Goal: Task Accomplishment & Management: Use online tool/utility

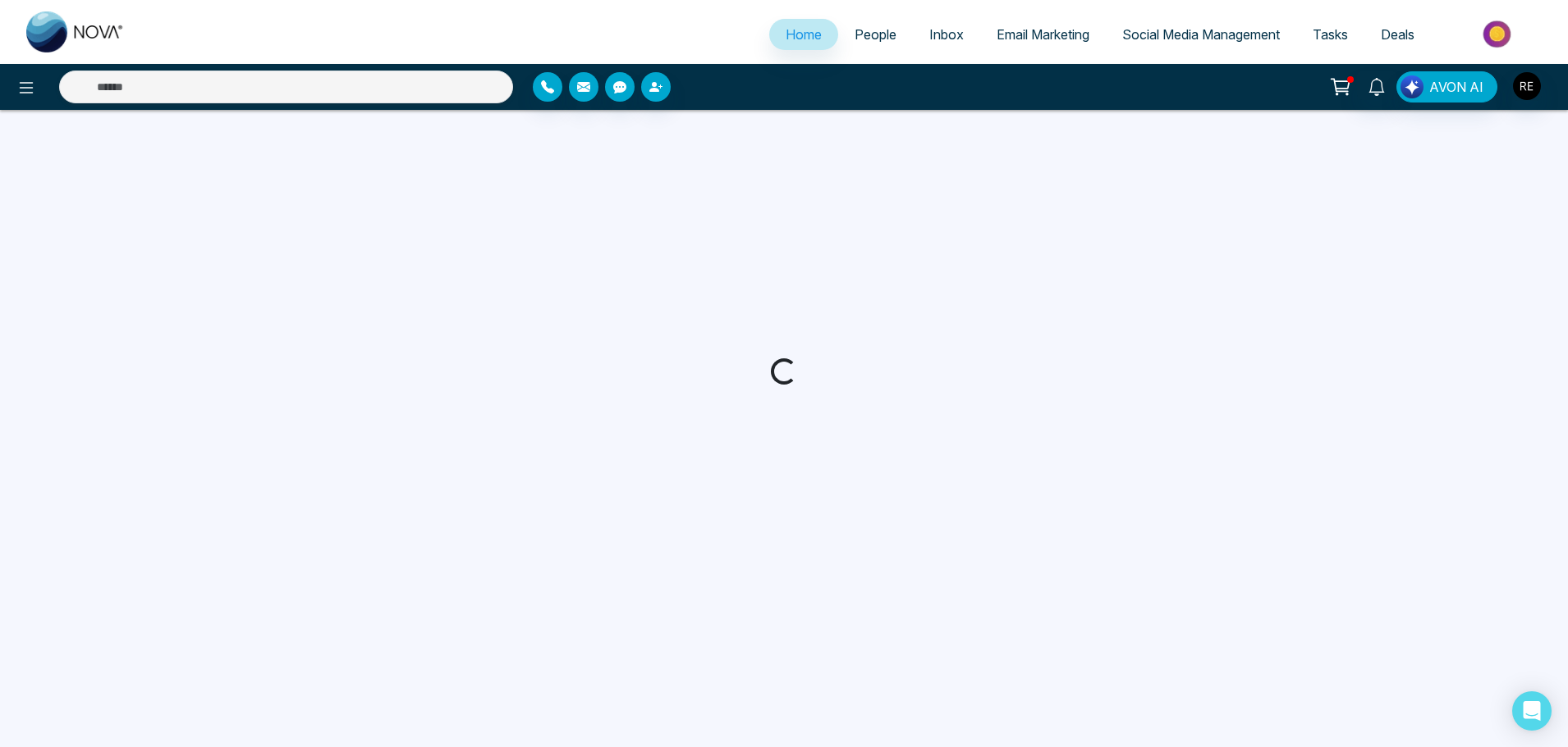
select select "*"
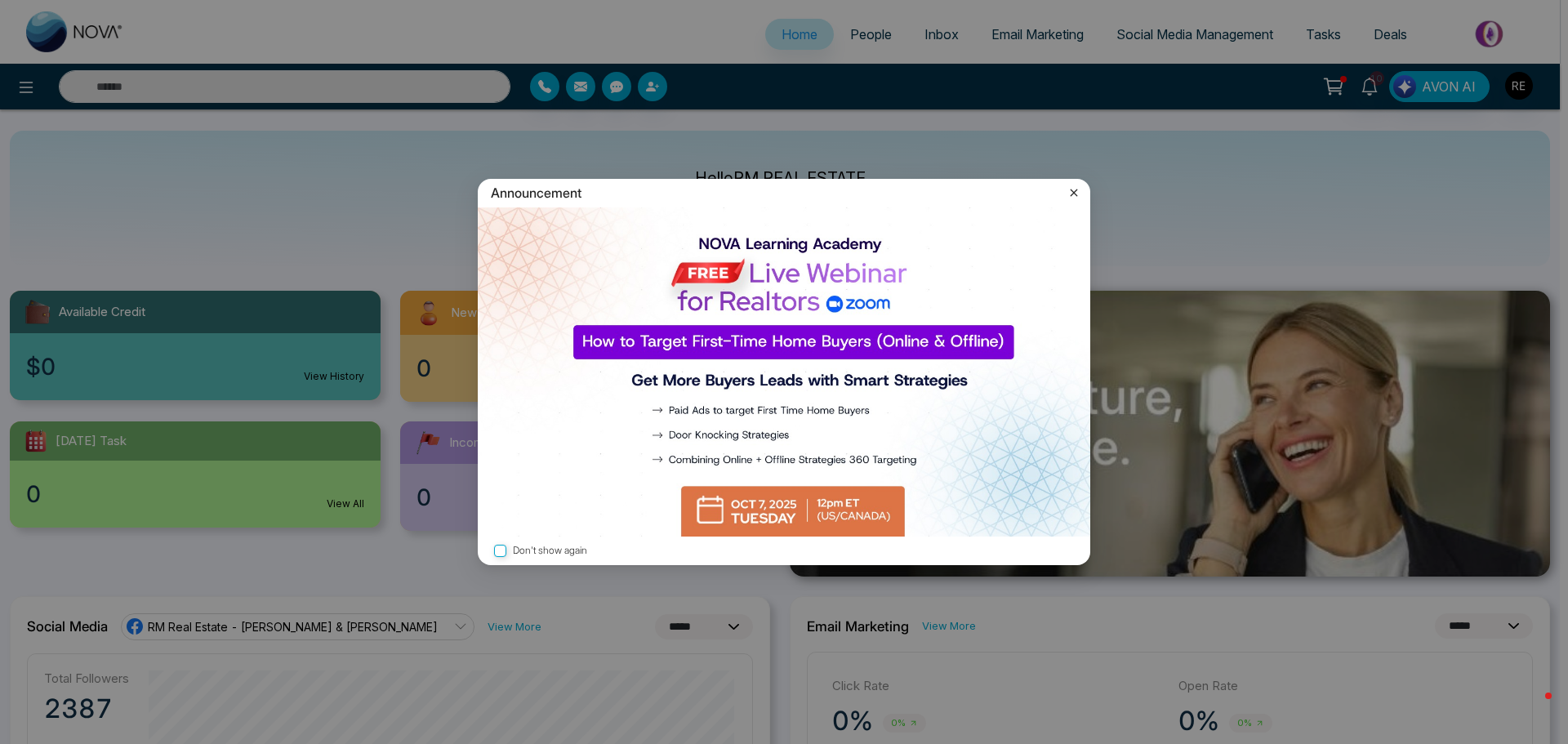
click at [1075, 195] on icon at bounding box center [1073, 192] width 16 height 16
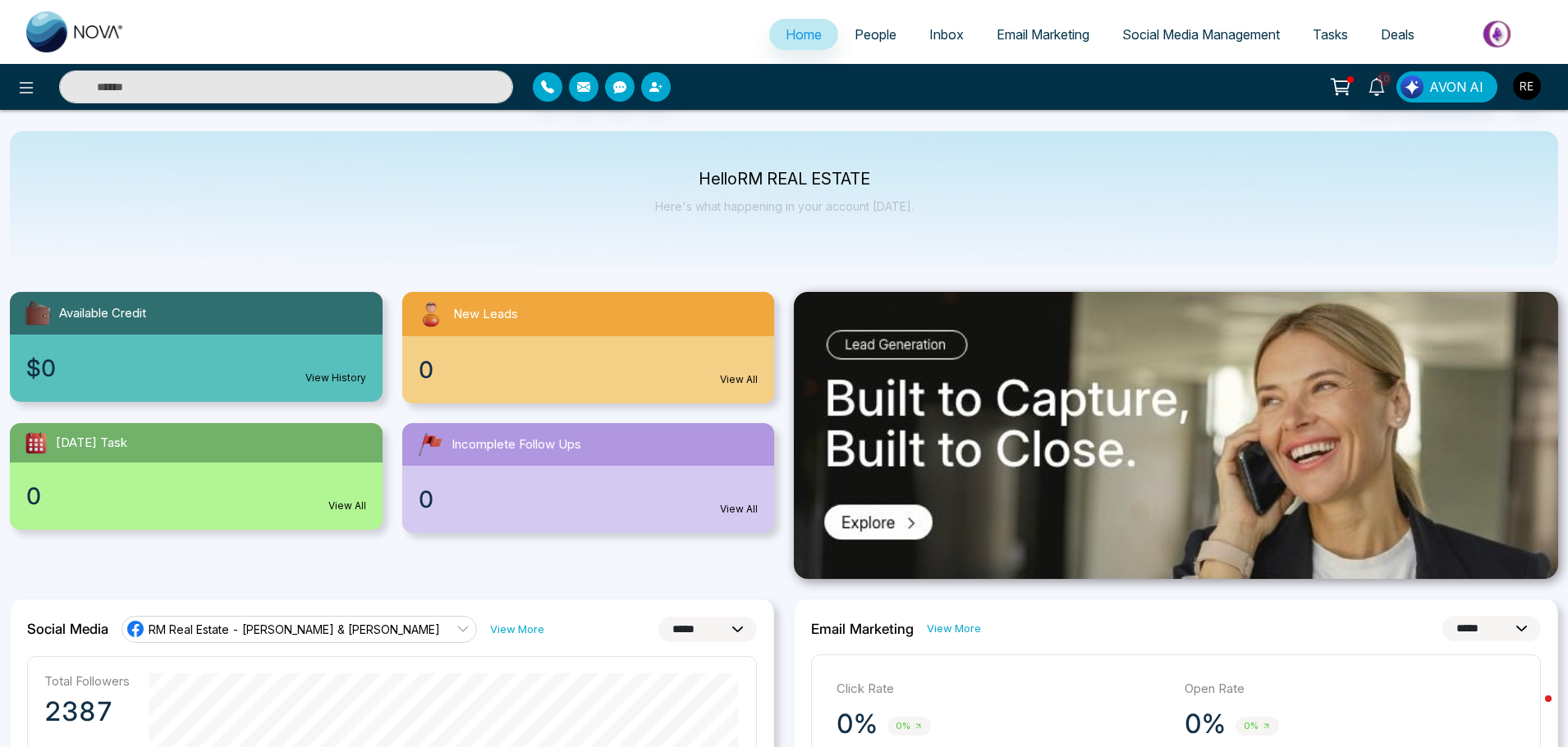
click at [1159, 38] on span "Social Media Management" at bounding box center [1201, 34] width 158 height 16
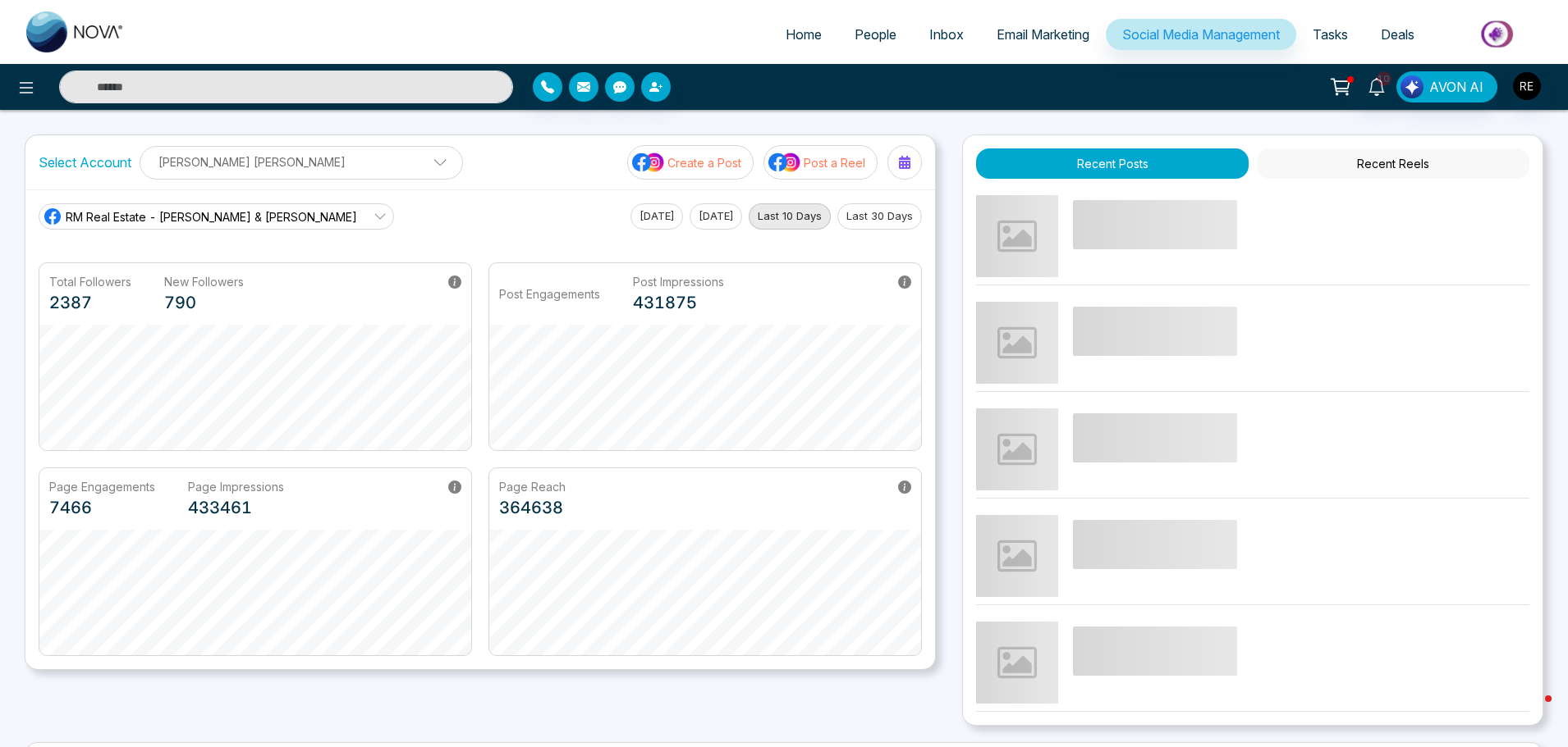
click at [45, 491] on div "Page Engagements 7466 Page Impressions 433461" at bounding box center [255, 499] width 431 height 61
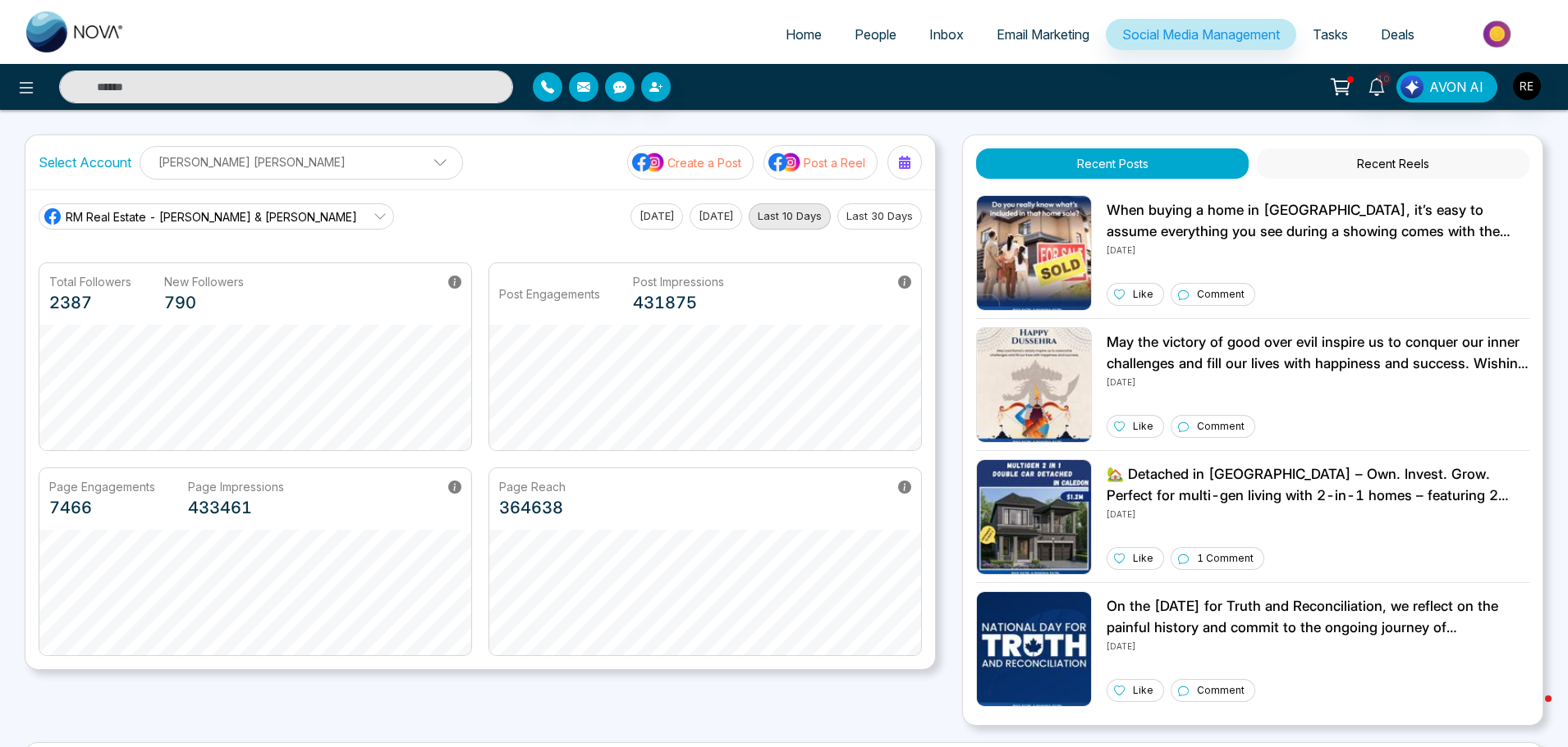
scroll to position [312, 0]
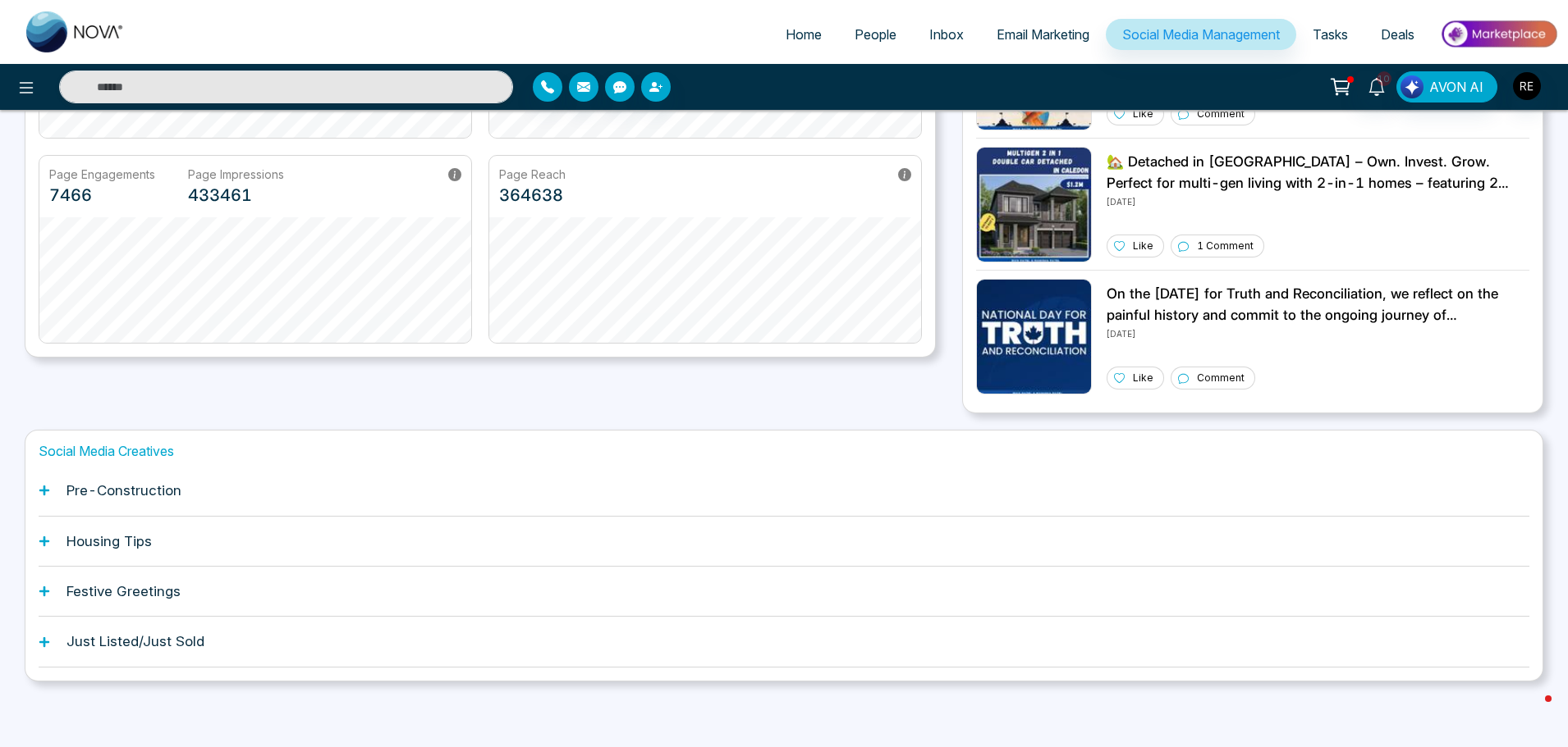
click at [48, 487] on icon at bounding box center [45, 491] width 12 height 12
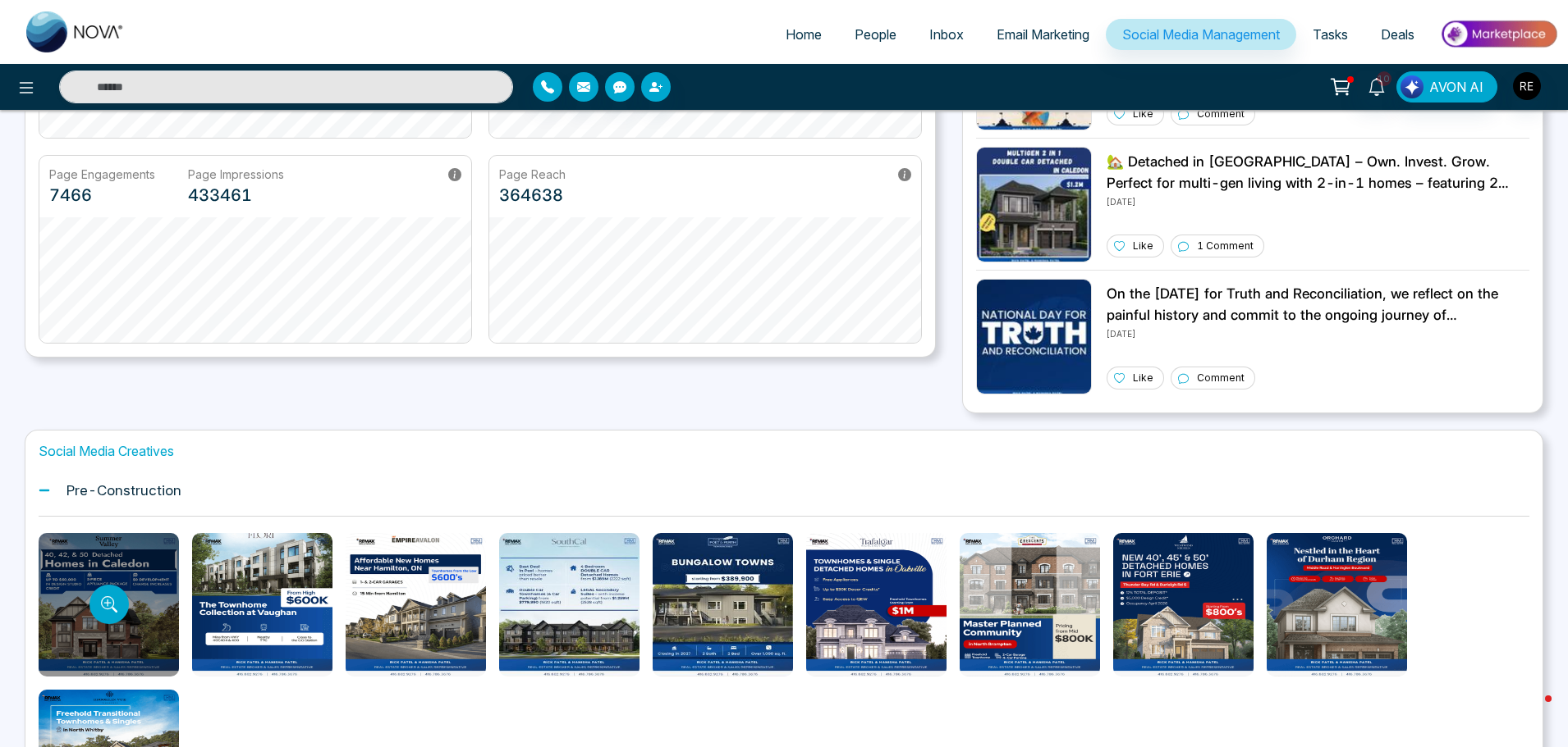
click at [40, 618] on div at bounding box center [109, 605] width 141 height 143
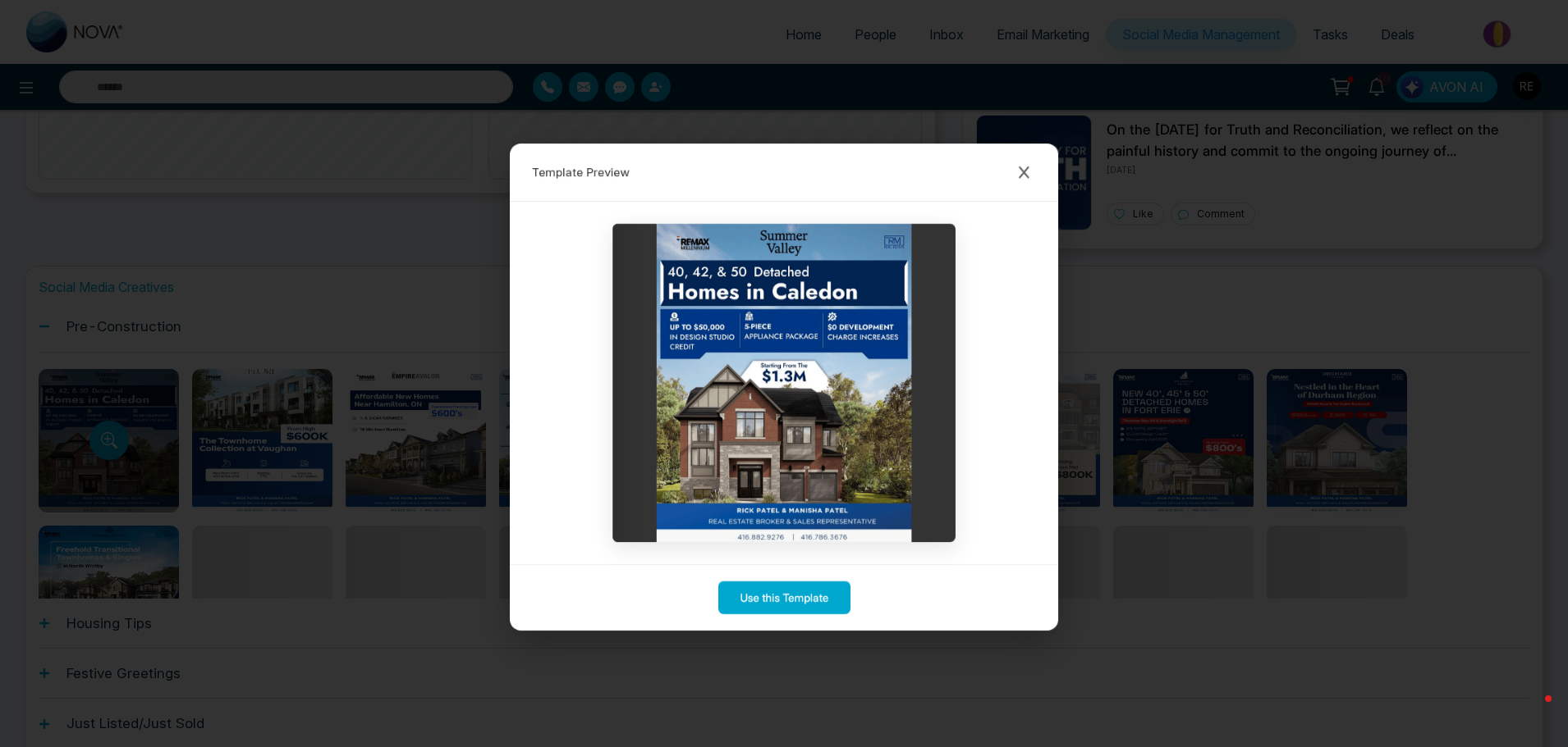
scroll to position [87, 0]
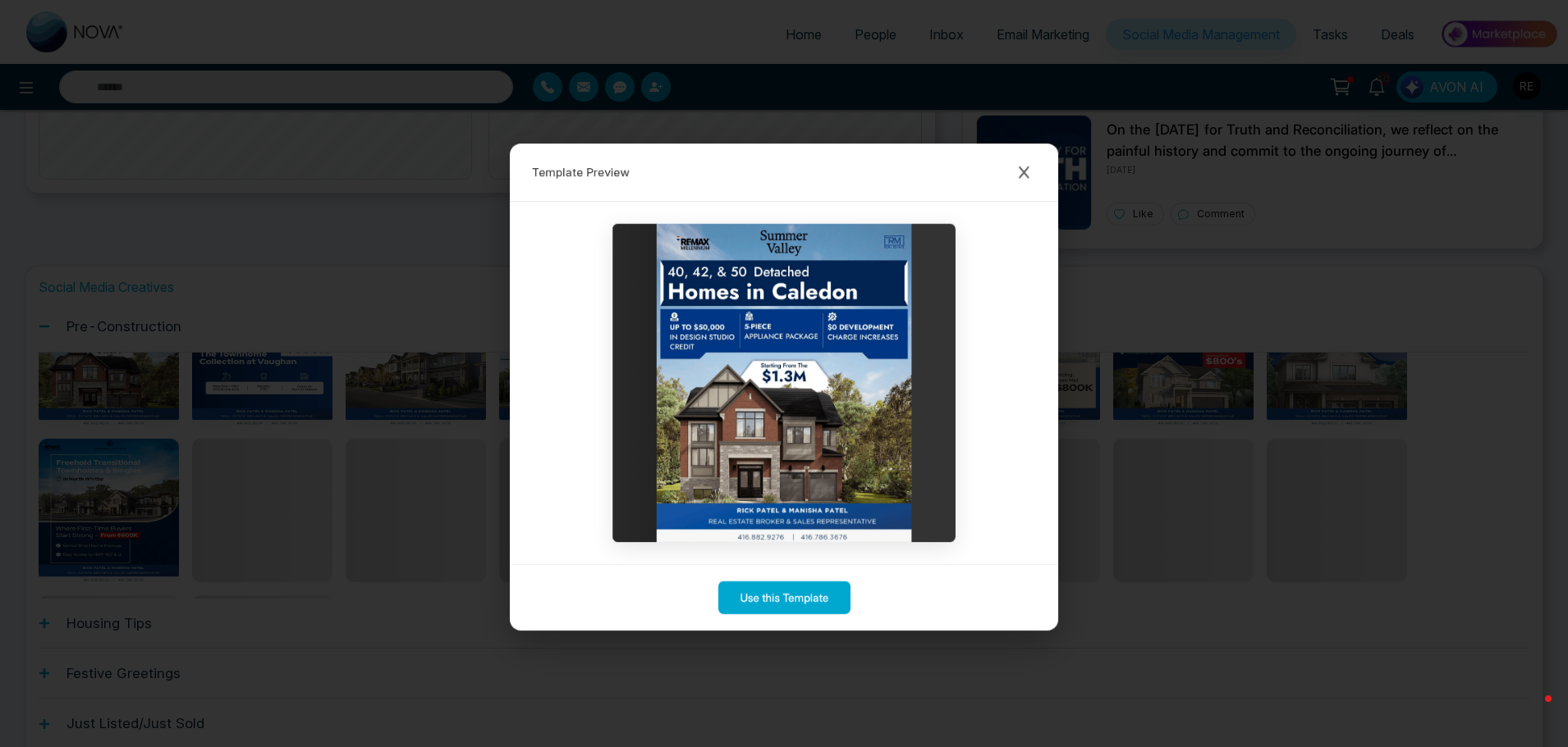
click at [1030, 167] on icon "Close modal" at bounding box center [1024, 173] width 11 height 13
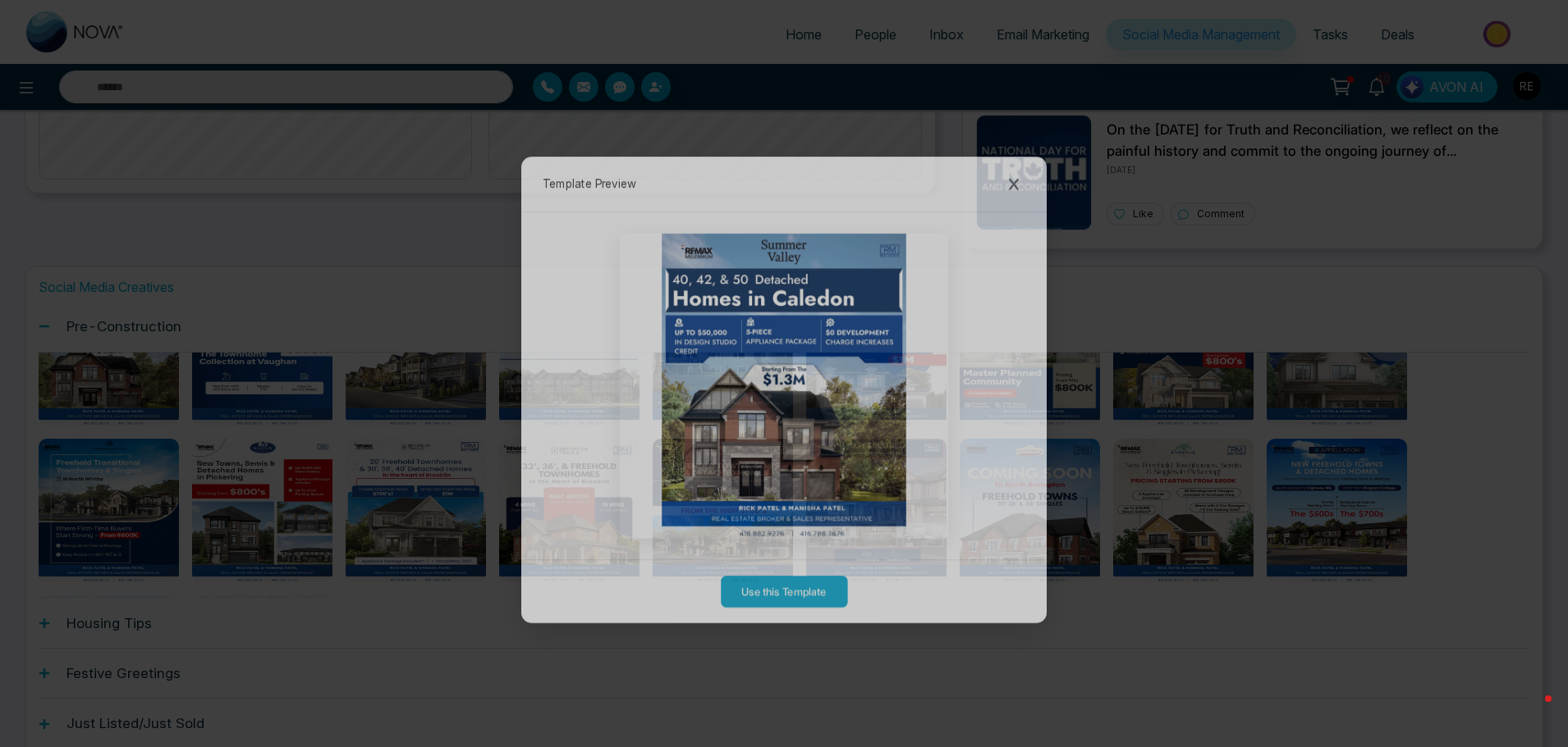
click at [45, 619] on icon at bounding box center [45, 624] width 10 height 10
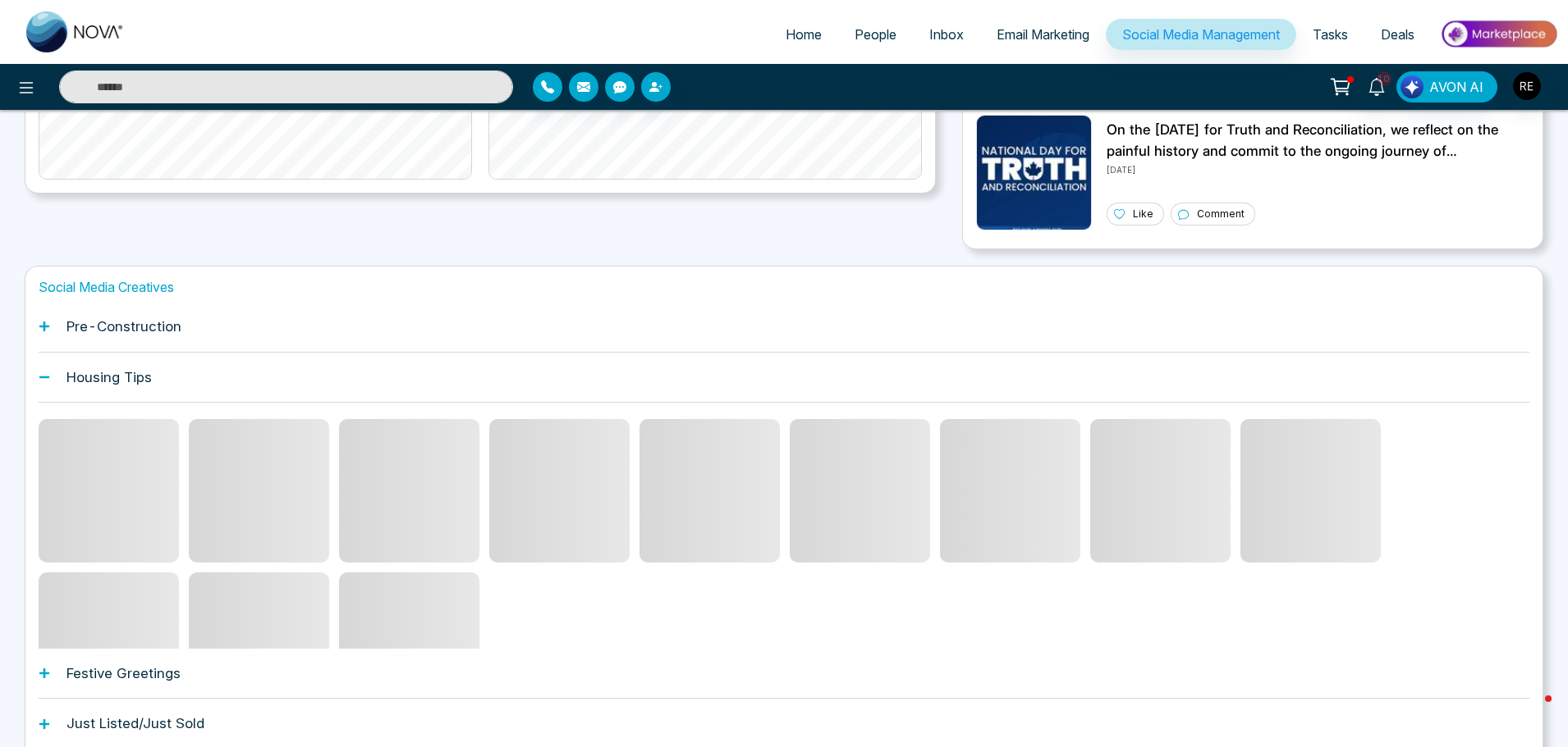
scroll to position [558, 0]
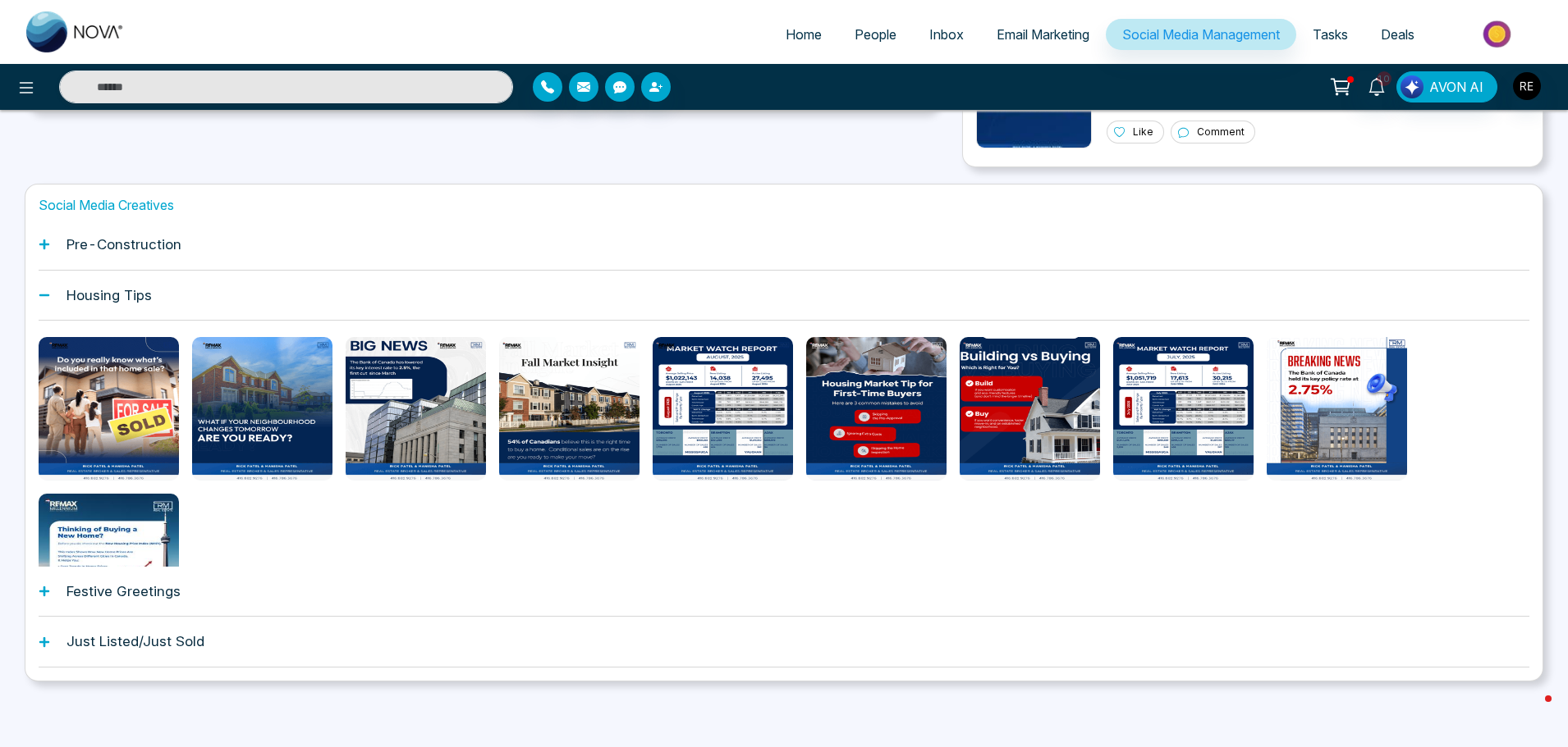
click at [44, 589] on icon at bounding box center [45, 592] width 10 height 10
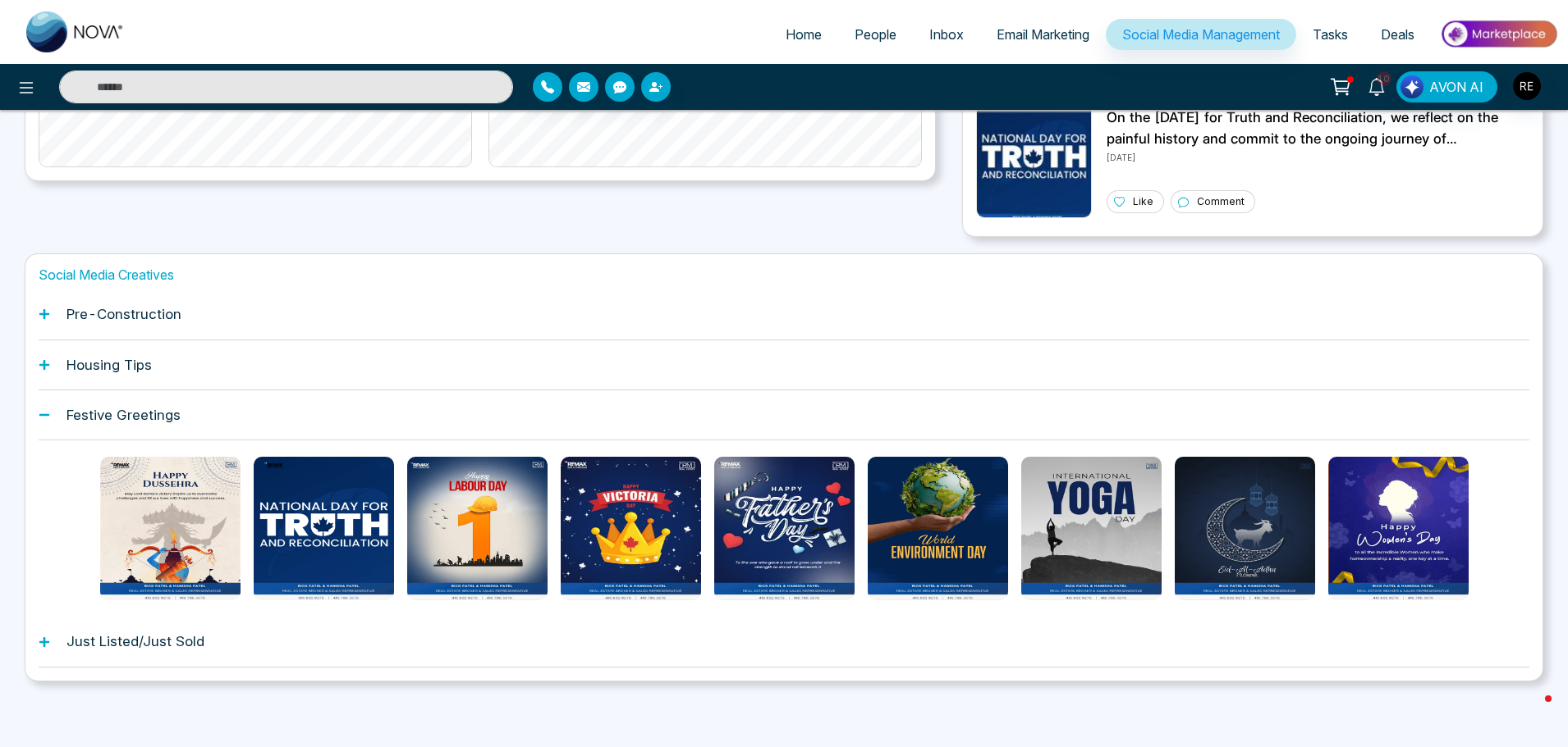
scroll to position [407, 0]
